Goal: Information Seeking & Learning: Learn about a topic

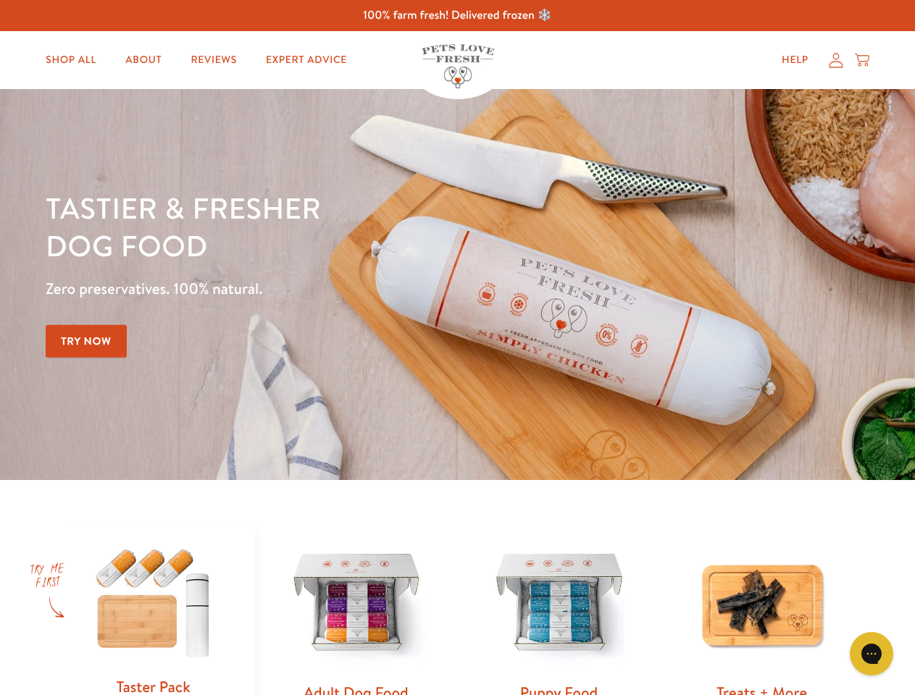
click at [457, 348] on div "Tastier & fresher dog food Zero preservatives. 100% natural. Try Now" at bounding box center [320, 284] width 549 height 191
click at [871, 654] on icon "Open gorgias live chat" at bounding box center [871, 654] width 14 height 14
